Goal: Navigation & Orientation: Find specific page/section

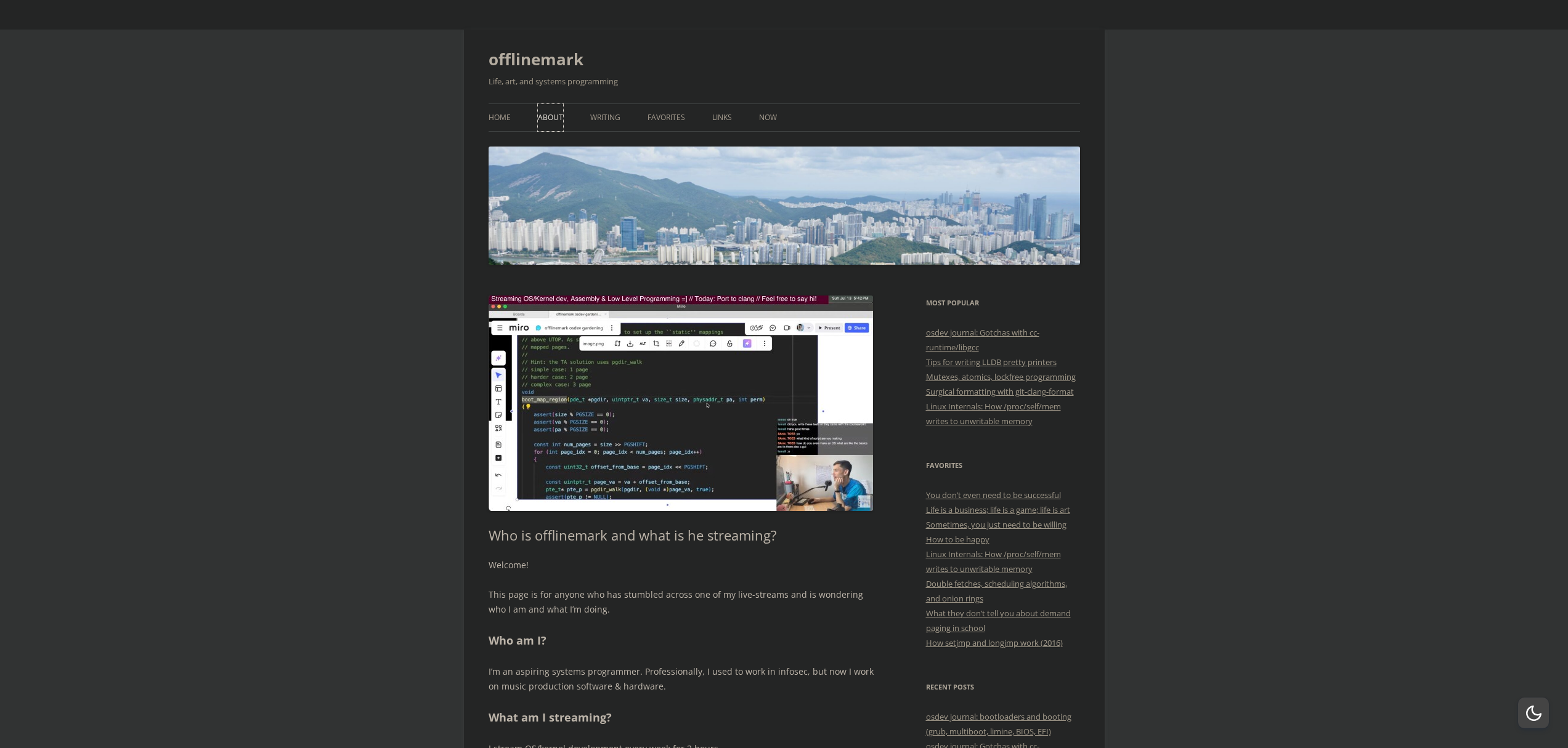
click at [543, 117] on link "About" at bounding box center [550, 117] width 25 height 27
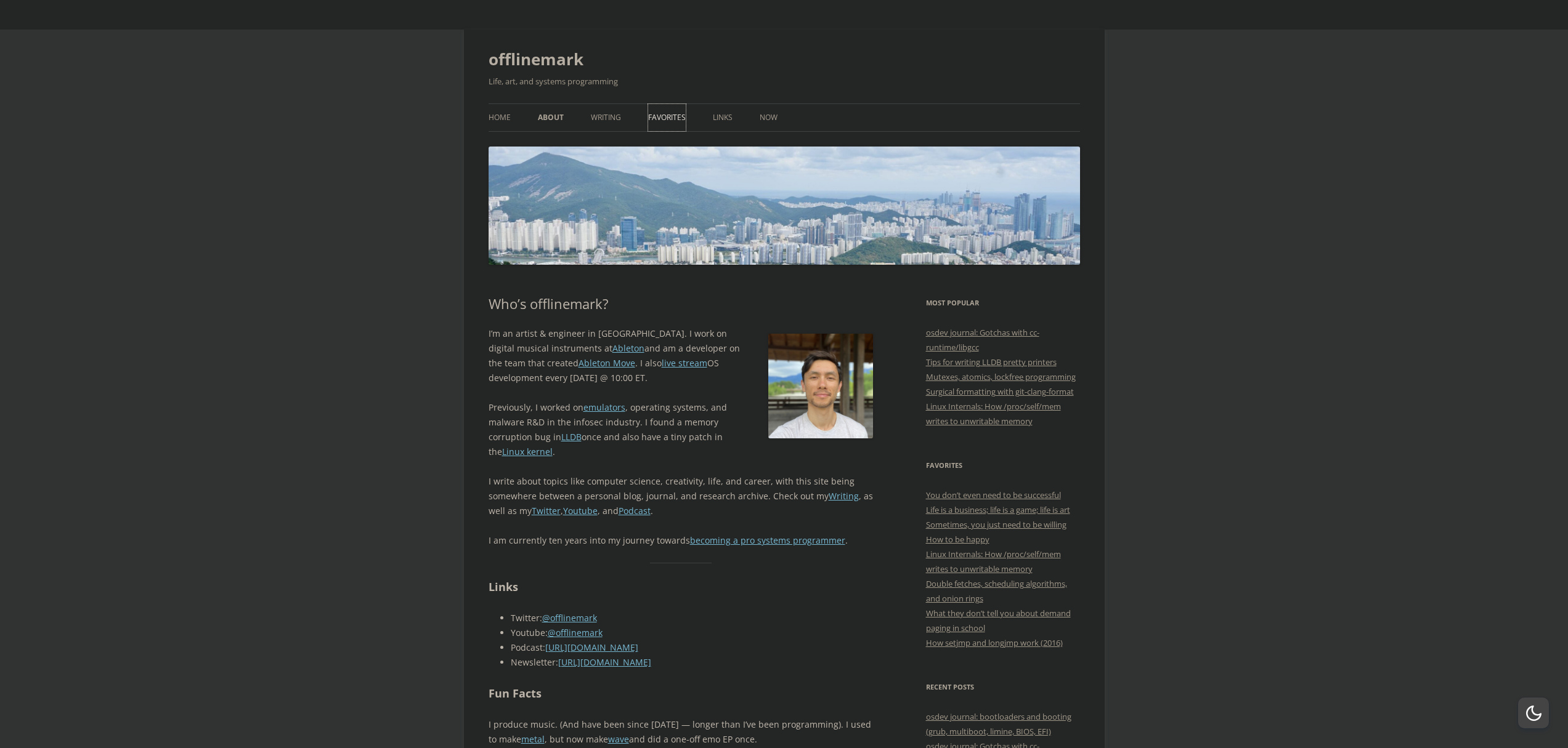
click at [669, 118] on link "Favorites" at bounding box center [666, 117] width 37 height 27
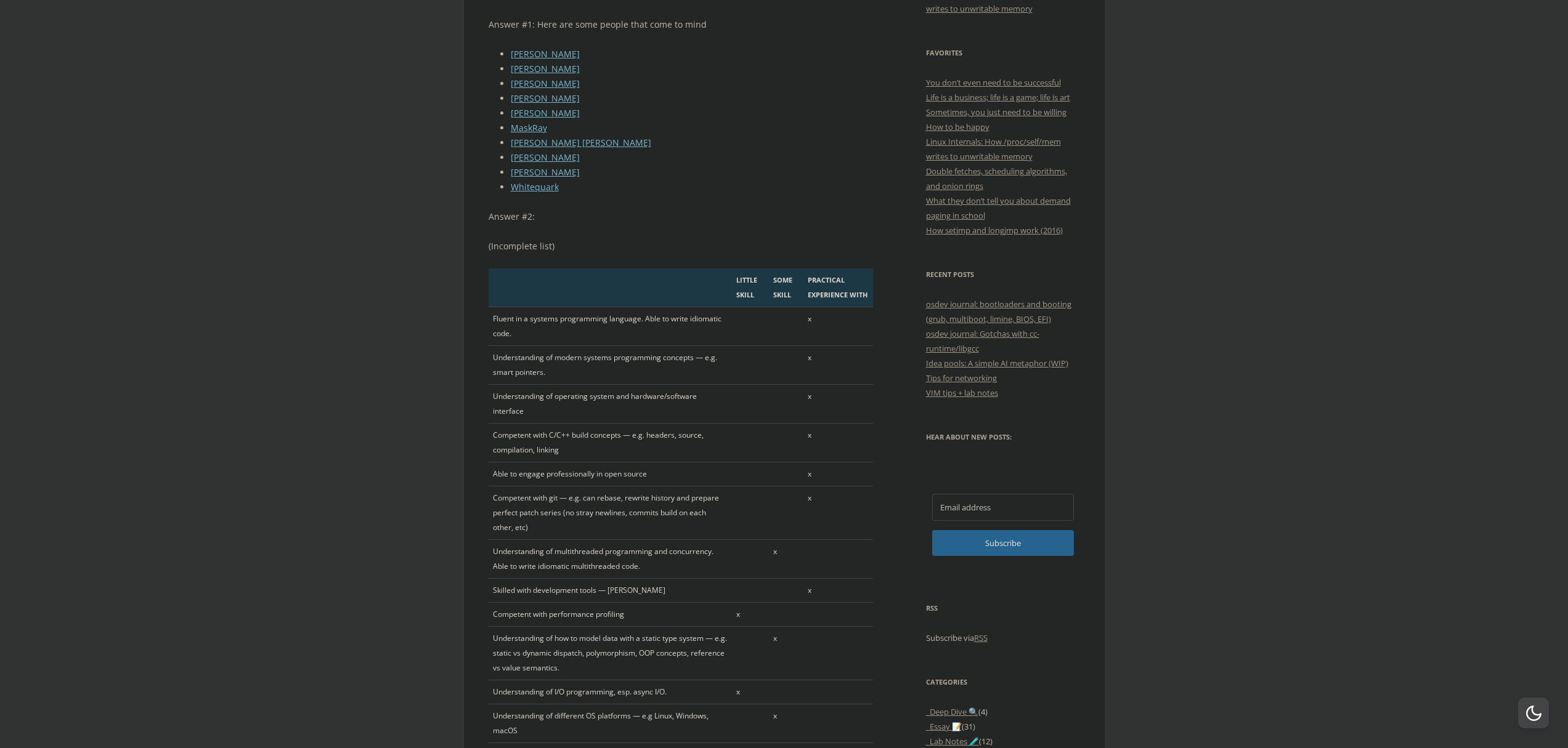
scroll to position [458, 0]
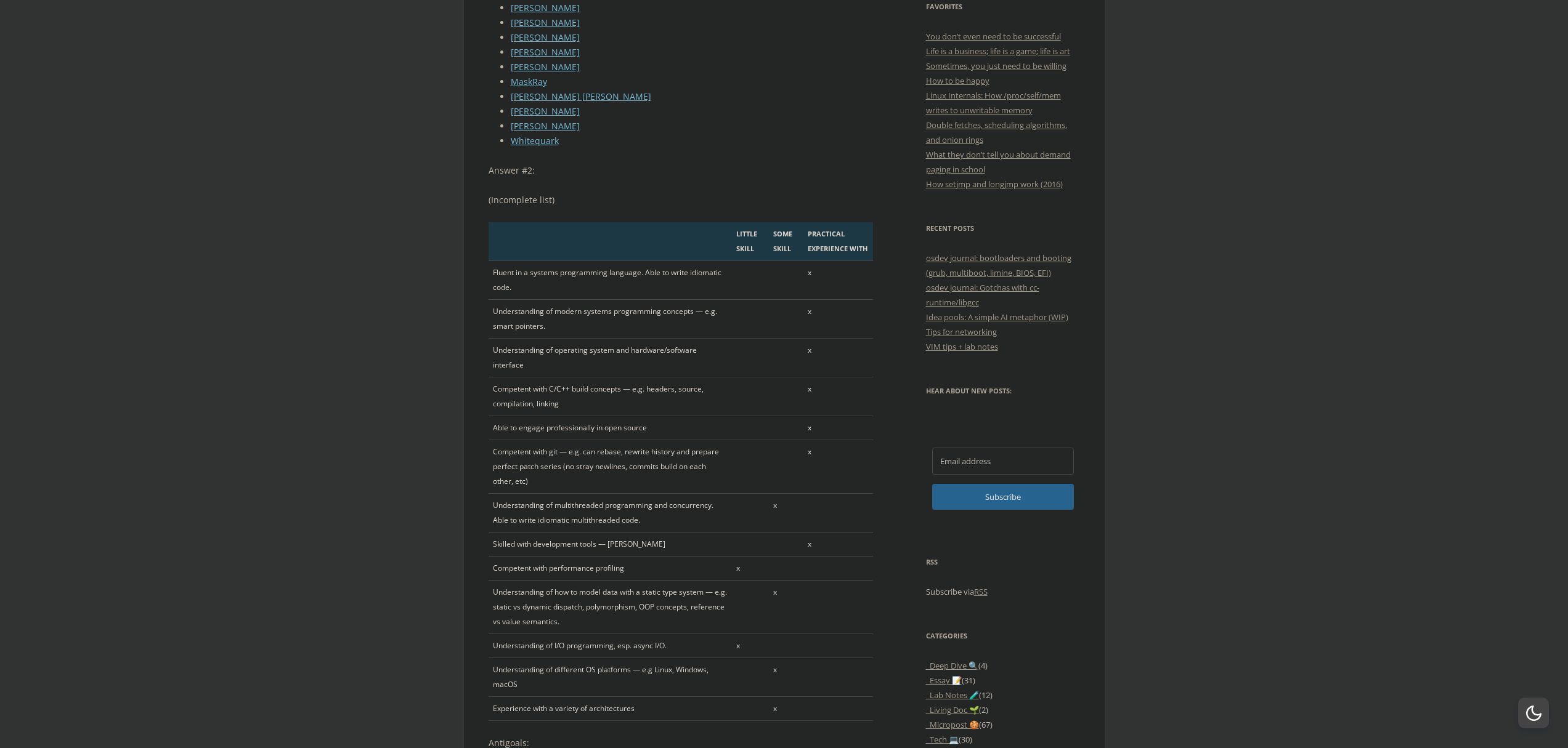
click at [584, 274] on td "Fluent in a systems programming language. Able to write idiomatic code." at bounding box center [610, 280] width 244 height 38
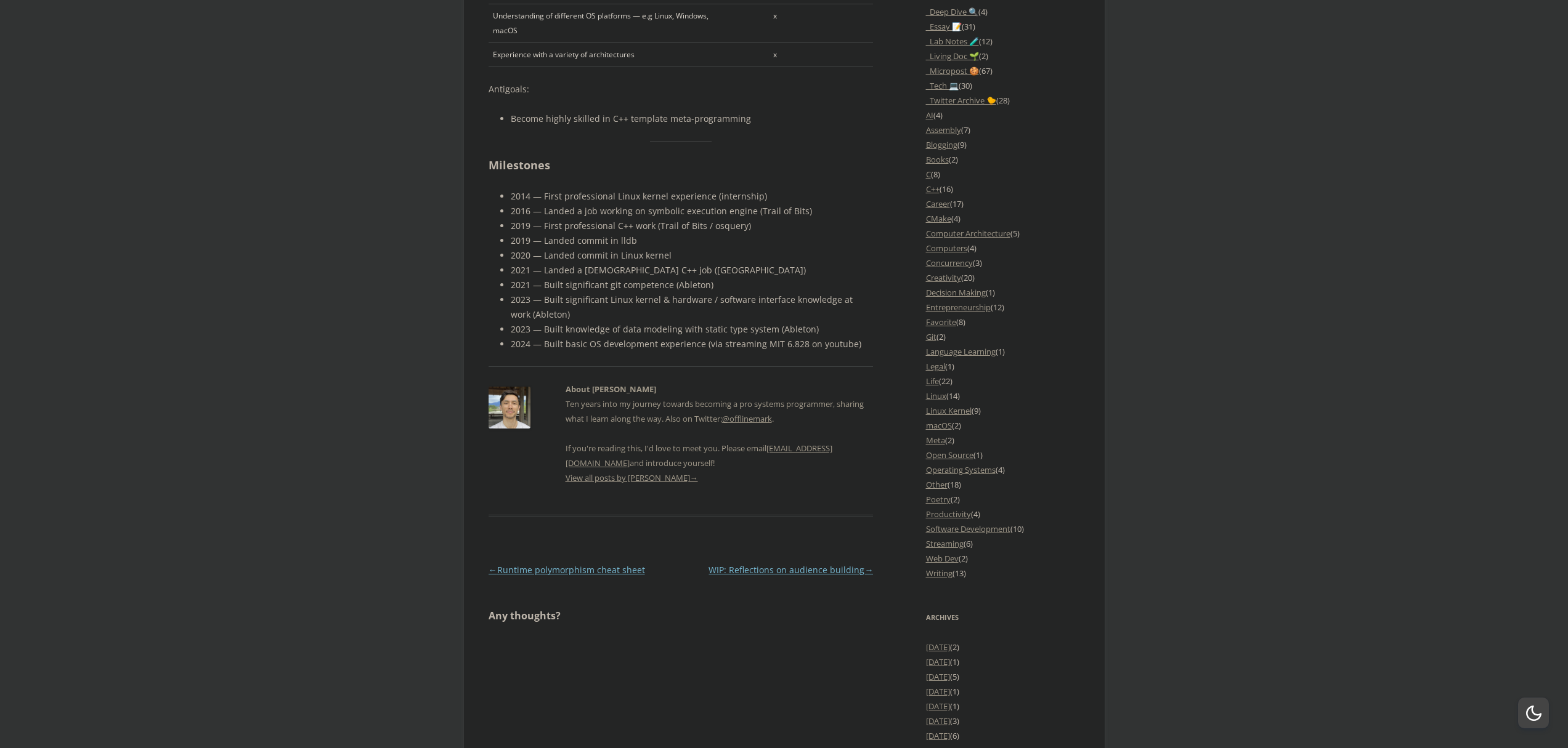
scroll to position [1239, 0]
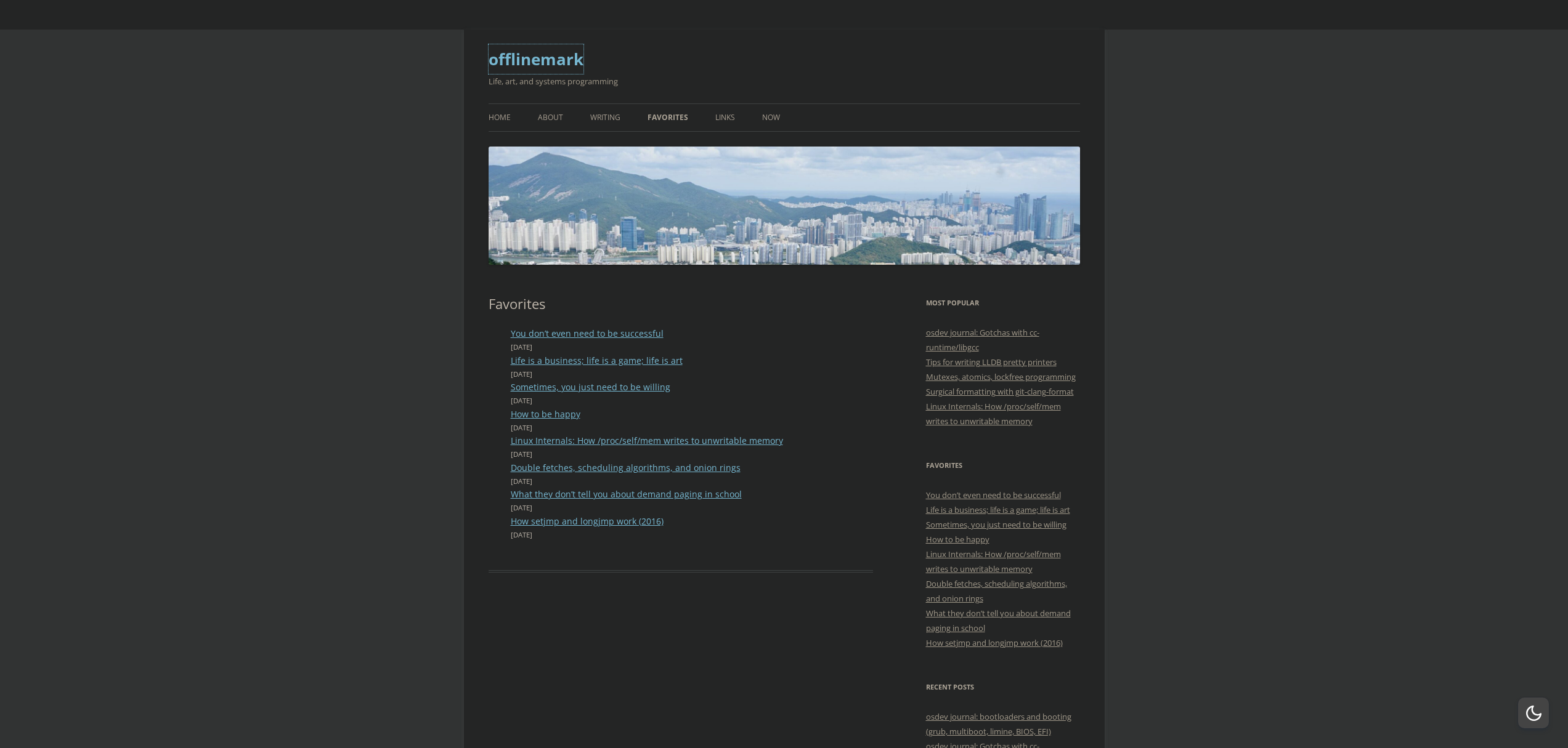
click at [522, 67] on link "offlinemark" at bounding box center [535, 58] width 95 height 30
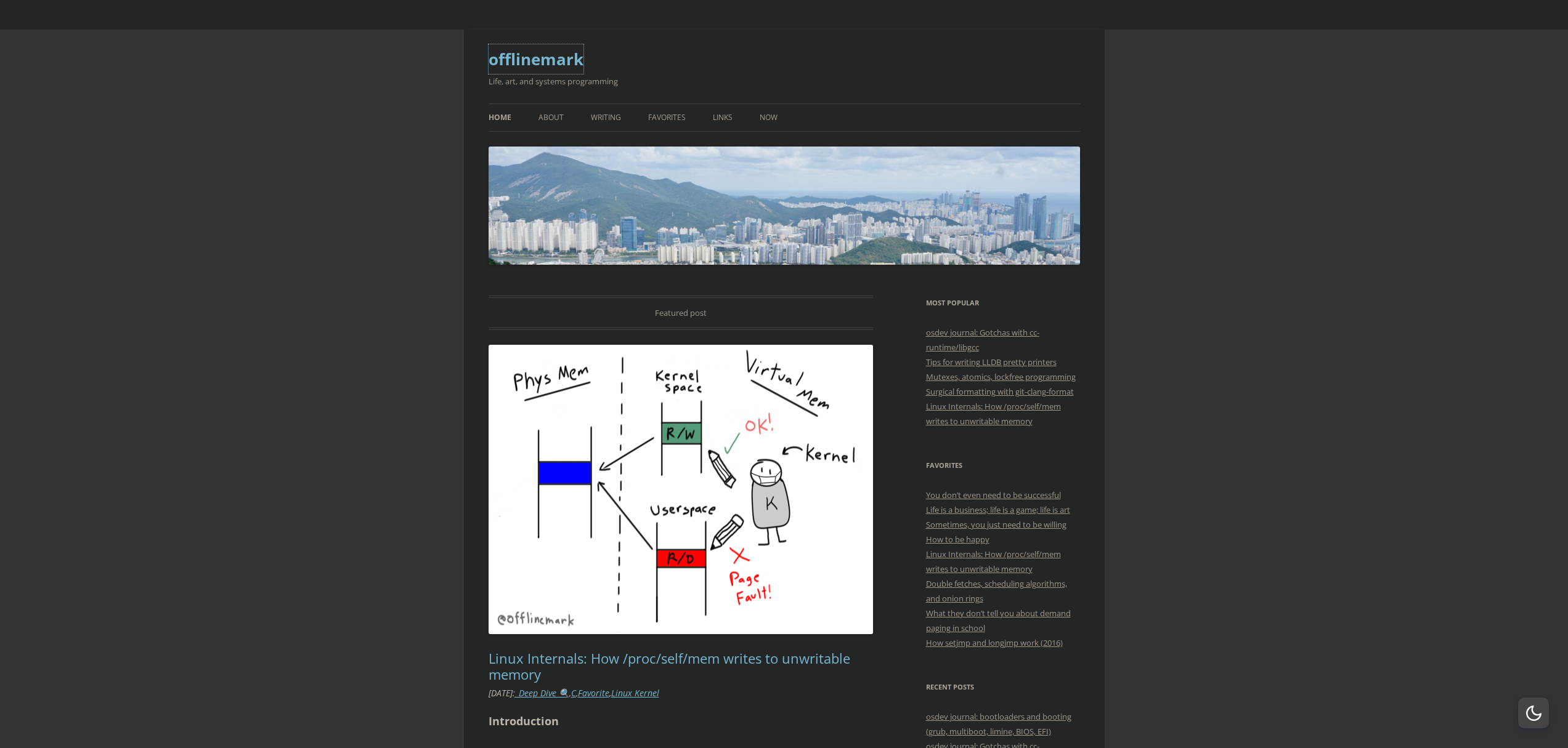
click at [544, 58] on link "offlinemark" at bounding box center [535, 58] width 95 height 30
